Goal: Task Accomplishment & Management: Use online tool/utility

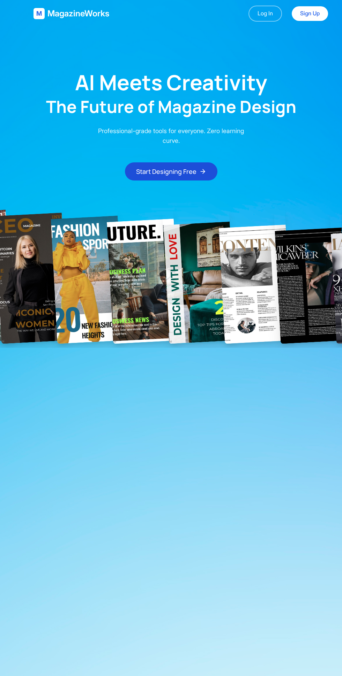
click at [306, 17] on link "Sign Up" at bounding box center [310, 13] width 36 height 15
click at [205, 57] on main "AI Meets Creativity The Future of Magazine Design Professional-grade tools for …" at bounding box center [171, 103] width 342 height 153
click at [61, 324] on img at bounding box center [87, 279] width 73 height 128
click at [85, 311] on img at bounding box center [87, 279] width 73 height 128
click at [202, 309] on img at bounding box center [198, 282] width 73 height 122
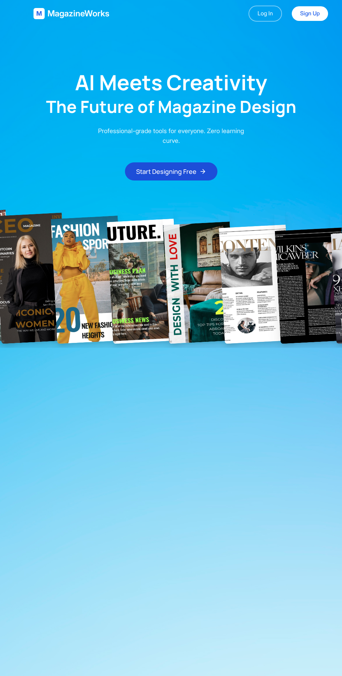
click at [262, 295] on img at bounding box center [255, 284] width 73 height 119
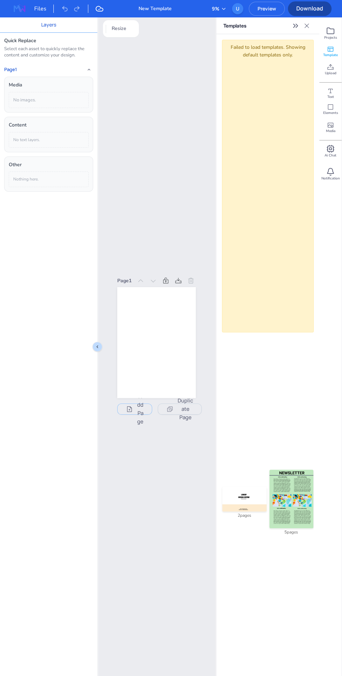
click at [332, 31] on icon at bounding box center [330, 31] width 8 height 8
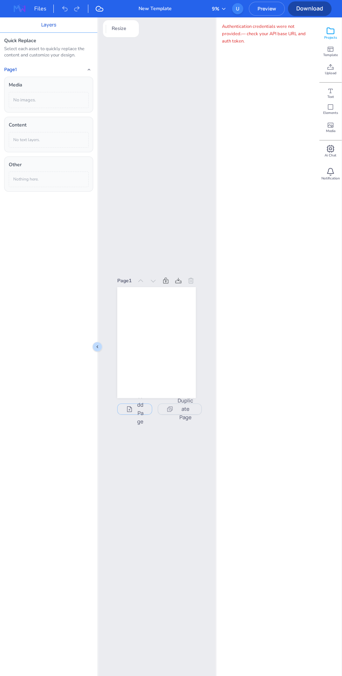
click at [330, 73] on span "Upload" at bounding box center [331, 73] width 12 height 5
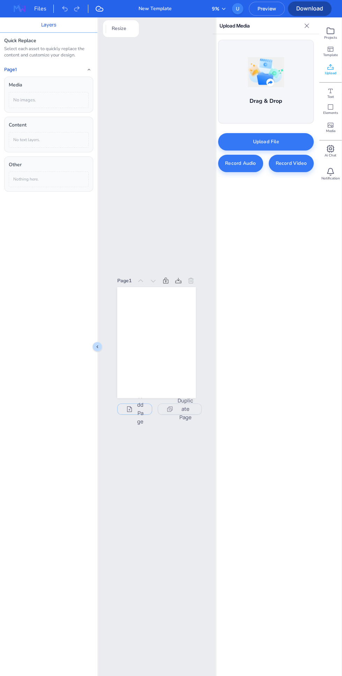
click at [331, 114] on span "Elements" at bounding box center [330, 113] width 15 height 5
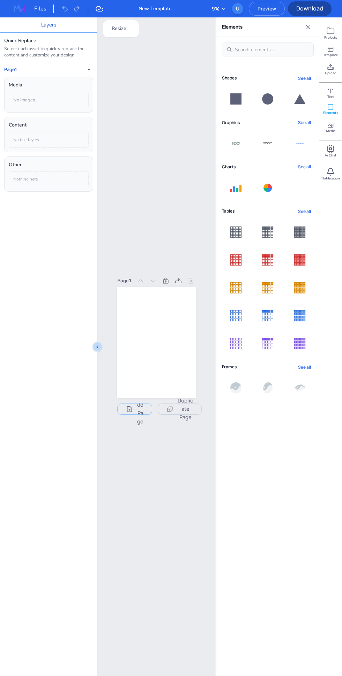
click at [309, 367] on button "See all" at bounding box center [304, 367] width 18 height 9
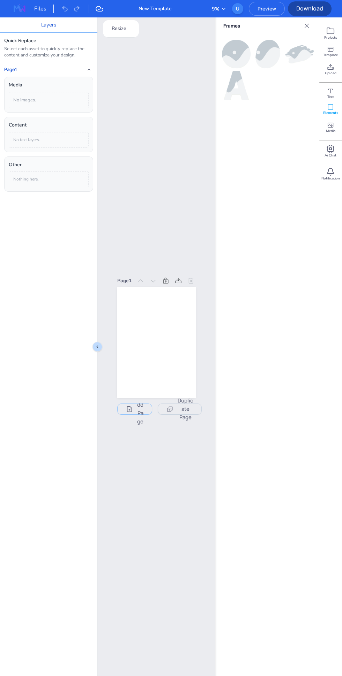
click at [237, 47] on img at bounding box center [236, 54] width 29 height 29
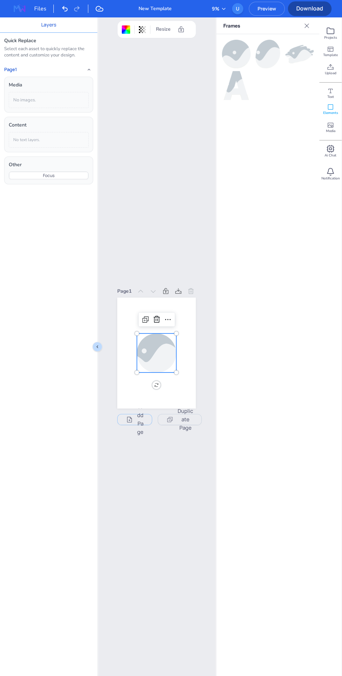
click at [306, 25] on icon at bounding box center [306, 25] width 5 height 5
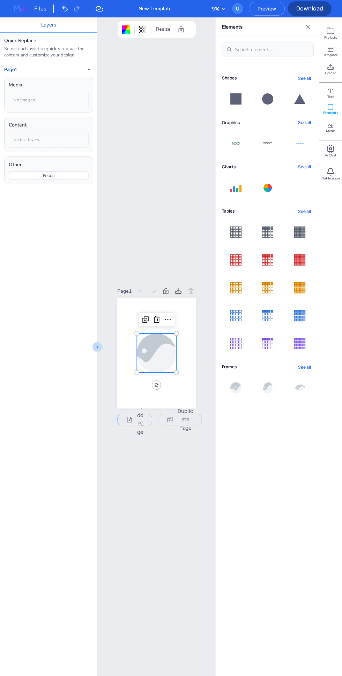
click at [268, 187] on div at bounding box center [267, 188] width 8 height 8
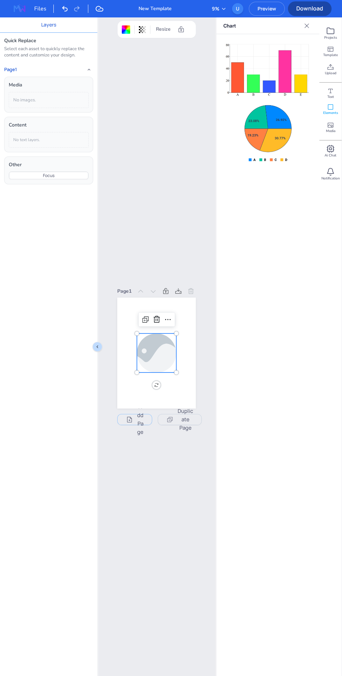
click at [306, 28] on icon "Close" at bounding box center [306, 25] width 7 height 7
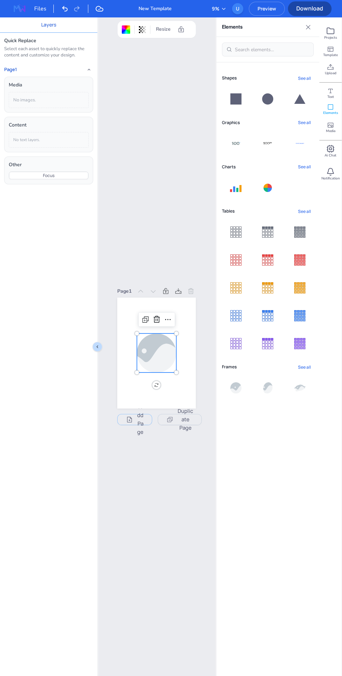
click at [304, 167] on button "See all" at bounding box center [304, 166] width 18 height 9
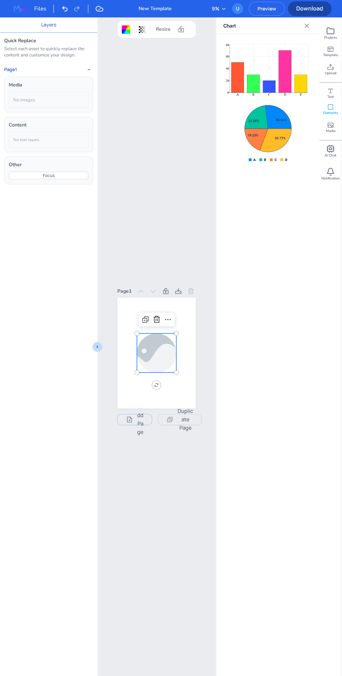
click at [307, 26] on icon "Close" at bounding box center [306, 25] width 7 height 7
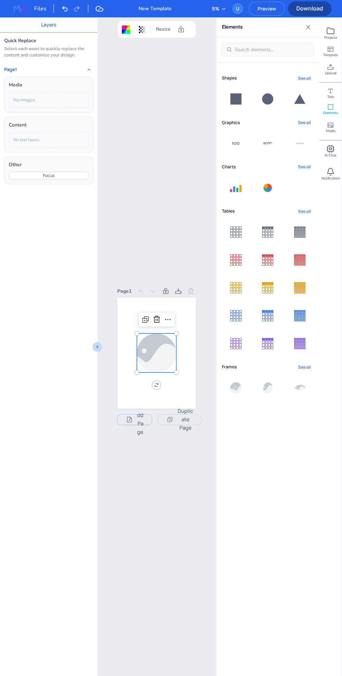
click at [304, 167] on button "See all" at bounding box center [304, 166] width 18 height 9
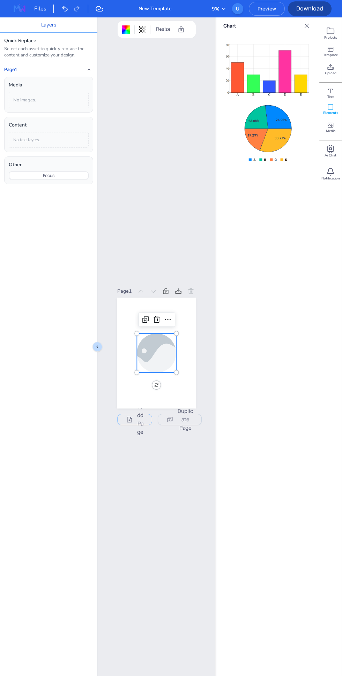
click at [282, 87] on img at bounding box center [267, 68] width 87 height 57
click at [275, 145] on img at bounding box center [268, 132] width 52 height 60
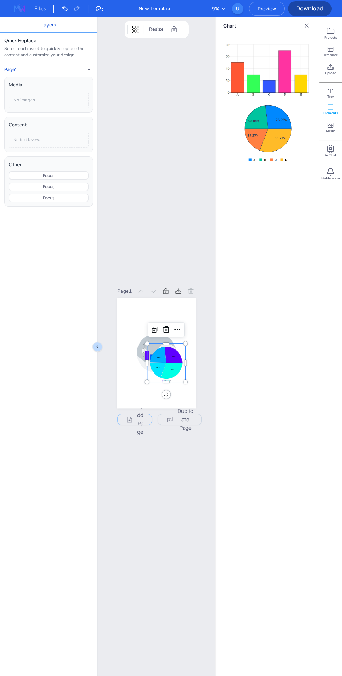
click at [304, 25] on icon "Close" at bounding box center [306, 25] width 7 height 7
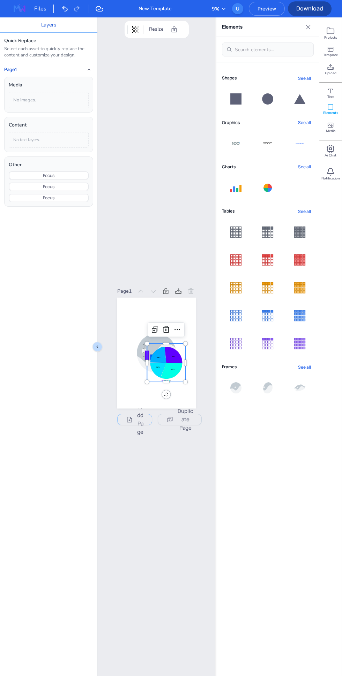
click at [305, 367] on button "See all" at bounding box center [304, 367] width 18 height 9
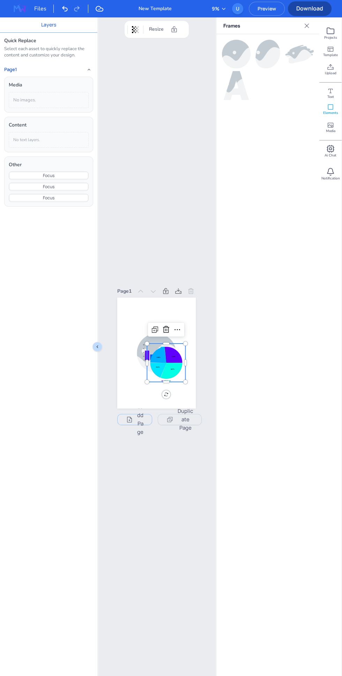
click at [307, 25] on icon at bounding box center [306, 25] width 5 height 5
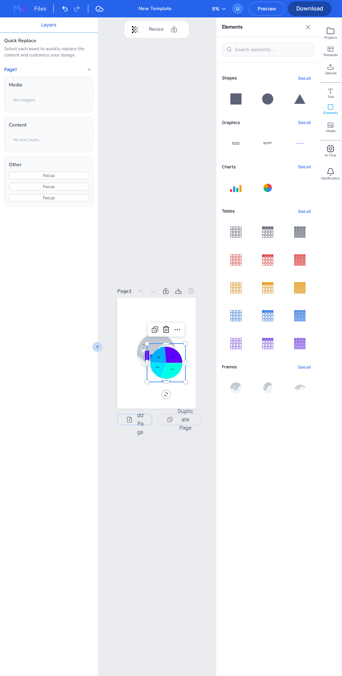
click at [264, 8] on span "Preview" at bounding box center [266, 8] width 35 height 7
